Goal: Information Seeking & Learning: Learn about a topic

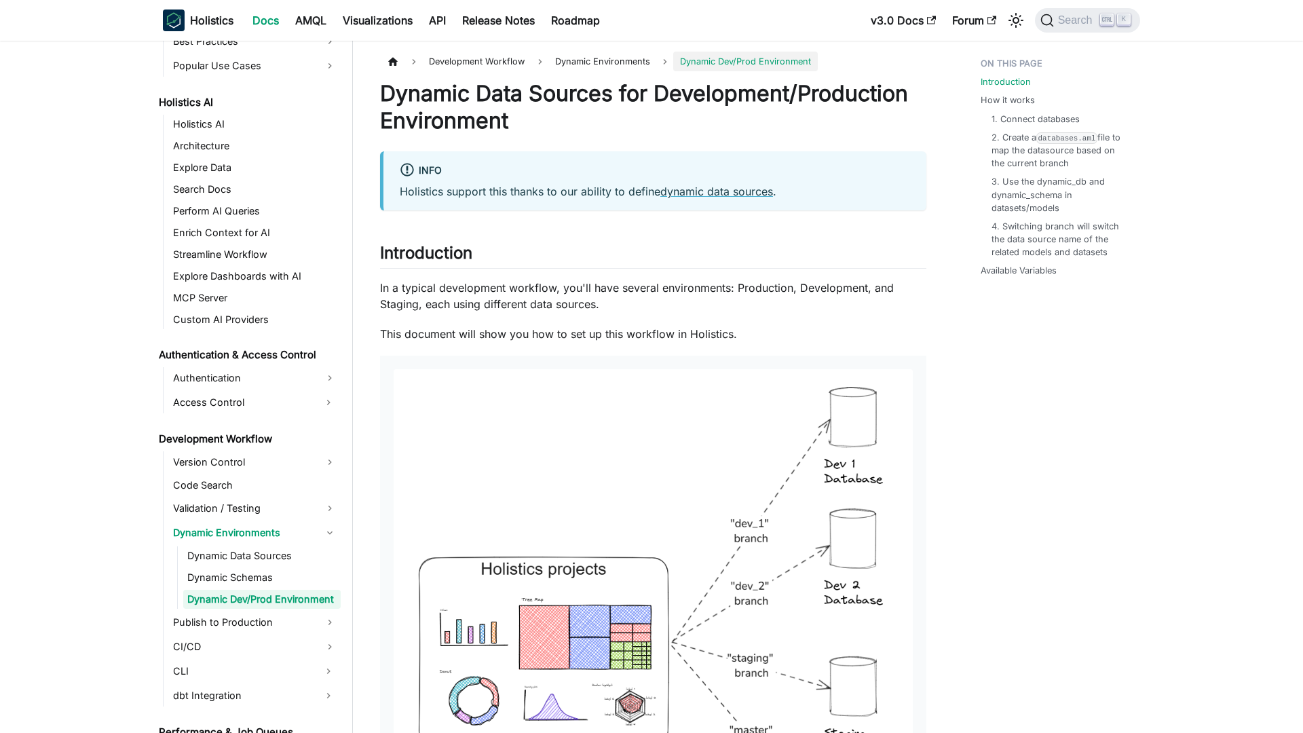
scroll to position [662, 0]
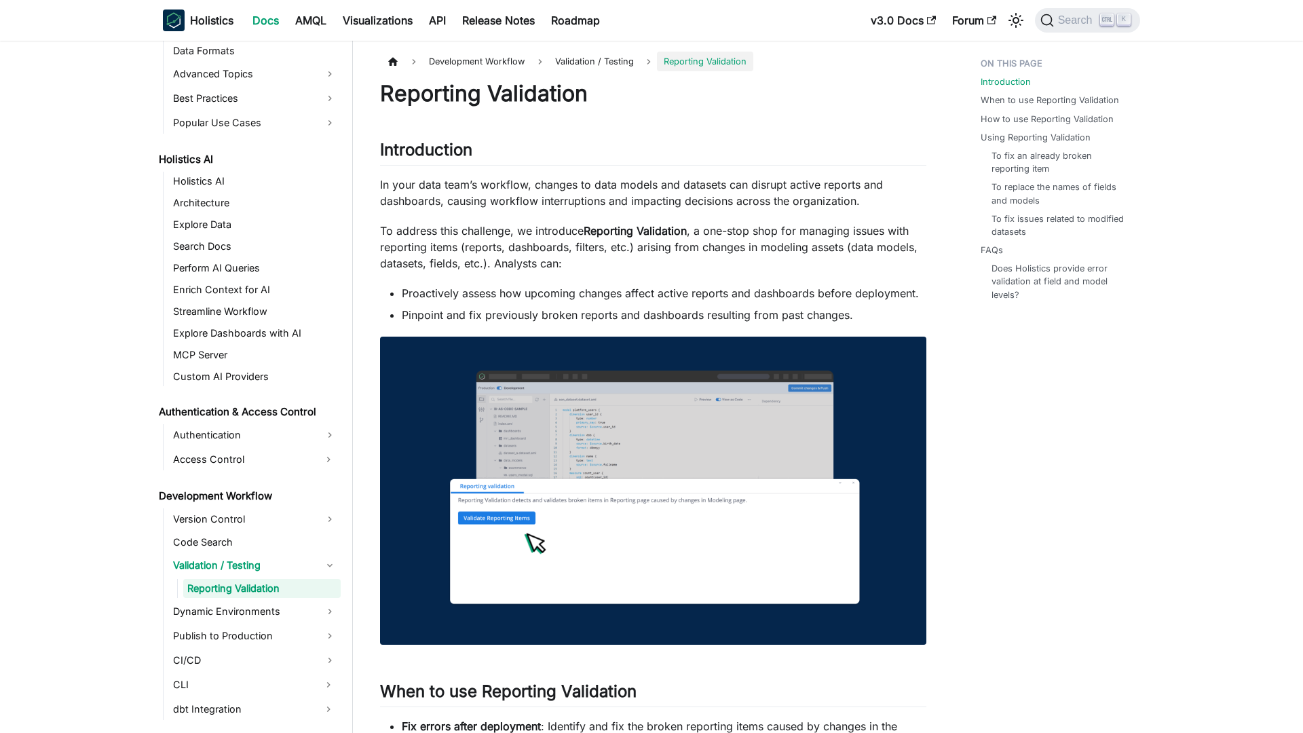
scroll to position [595, 0]
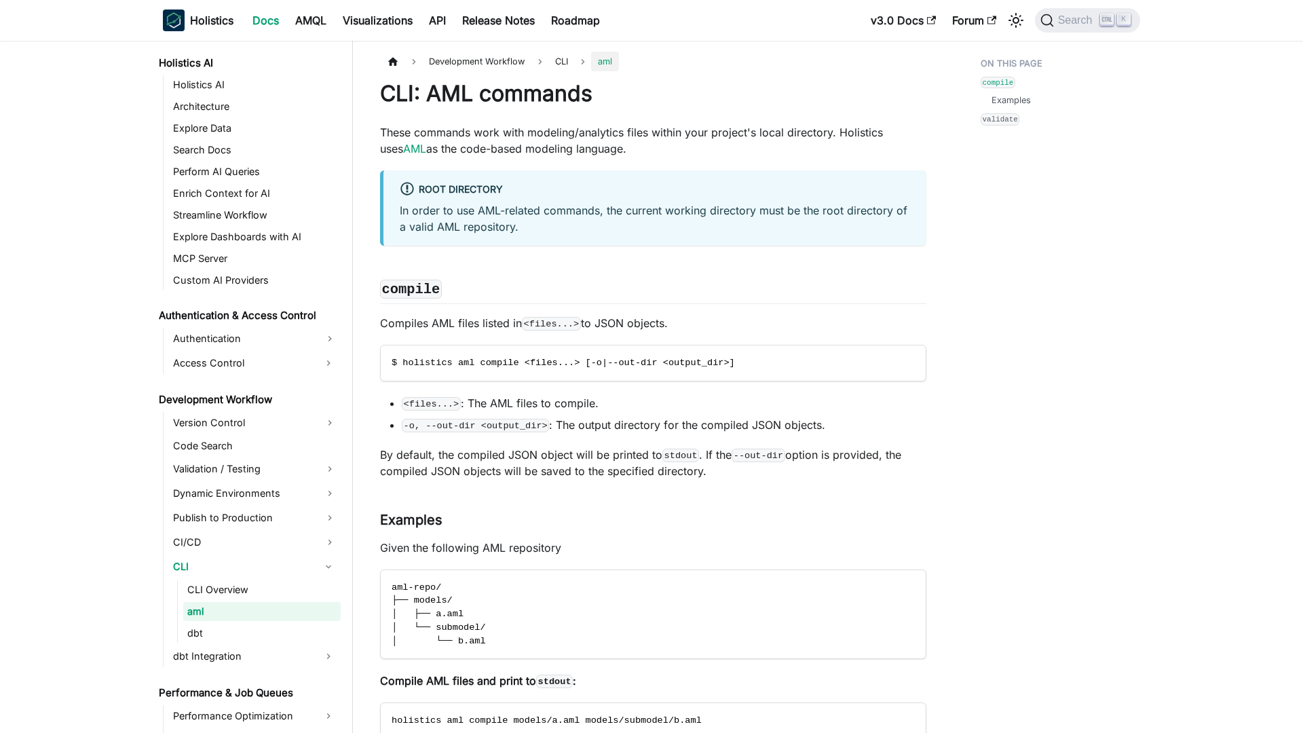
scroll to position [714, 0]
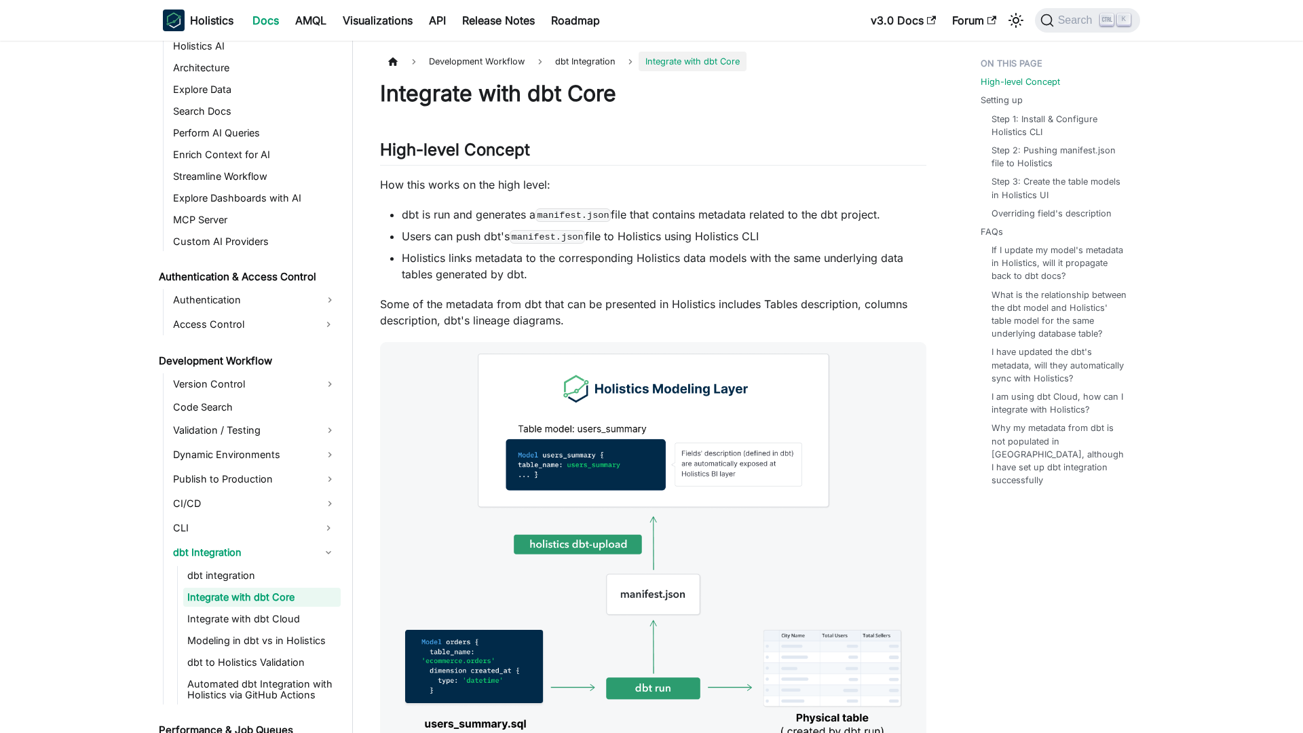
scroll to position [738, 0]
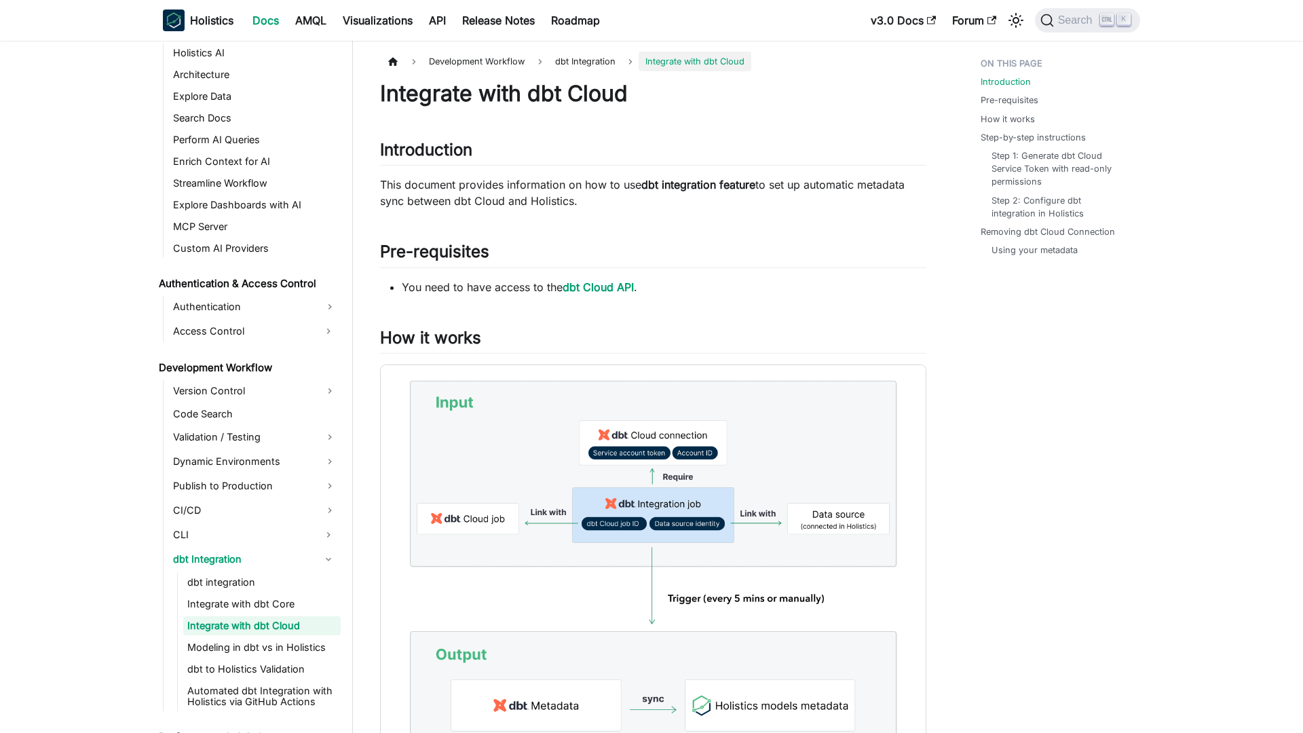
scroll to position [760, 0]
